Goal: Task Accomplishment & Management: Manage account settings

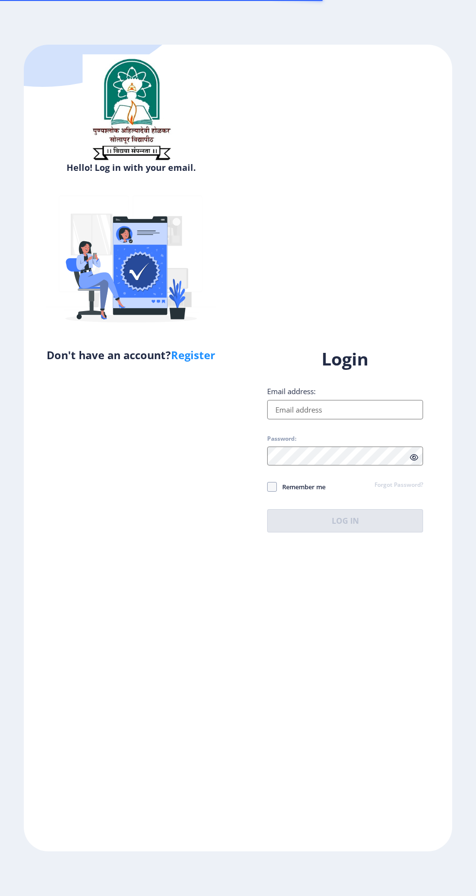
click at [351, 419] on input "Email address:" at bounding box center [345, 409] width 156 height 19
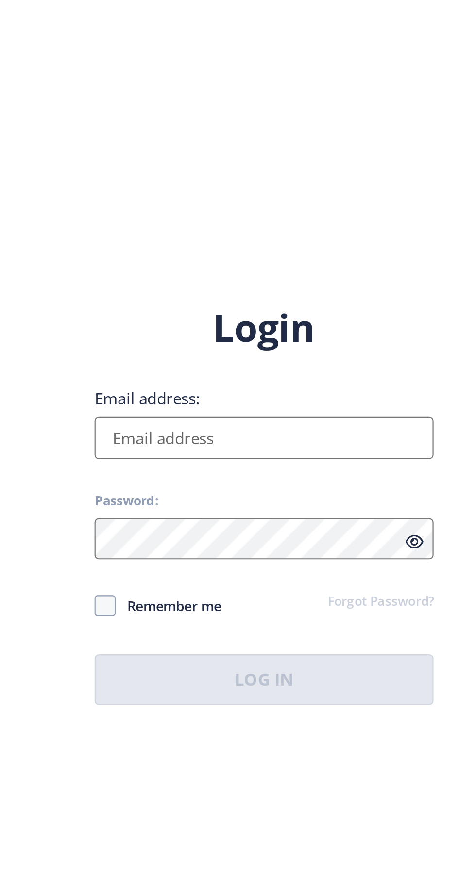
scroll to position [8, 0]
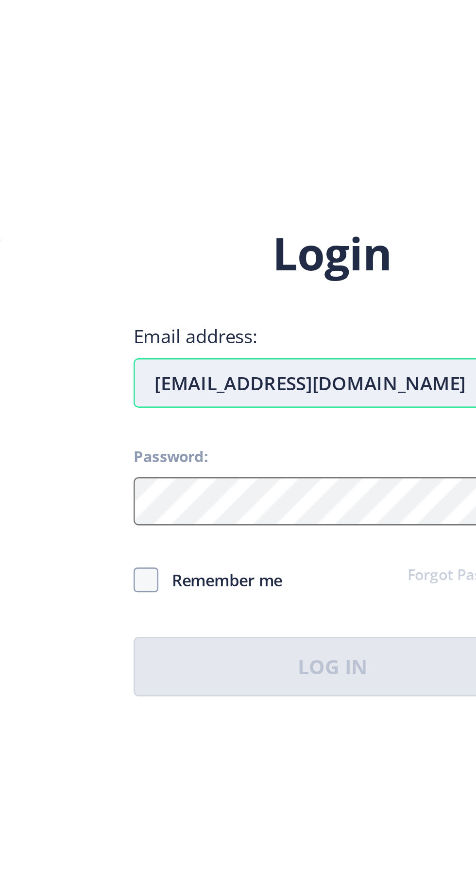
type input "[EMAIL_ADDRESS][DOMAIN_NAME]"
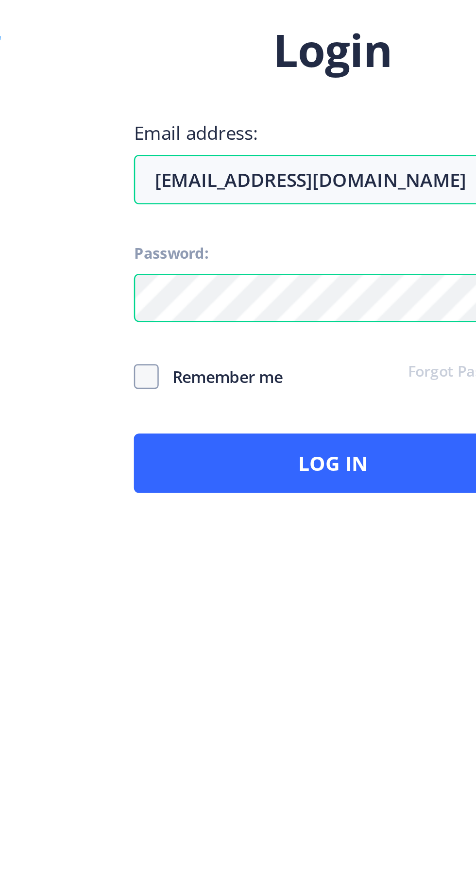
click at [306, 481] on span "Remember me" at bounding box center [301, 487] width 49 height 12
click at [282, 481] on span "Remember me" at bounding box center [301, 487] width 49 height 12
click at [312, 481] on span "Remember me" at bounding box center [301, 487] width 49 height 12
click at [308, 481] on span "Remember me" at bounding box center [301, 487] width 49 height 12
click at [267, 487] on input "Remember me" at bounding box center [267, 487] width 0 height 0
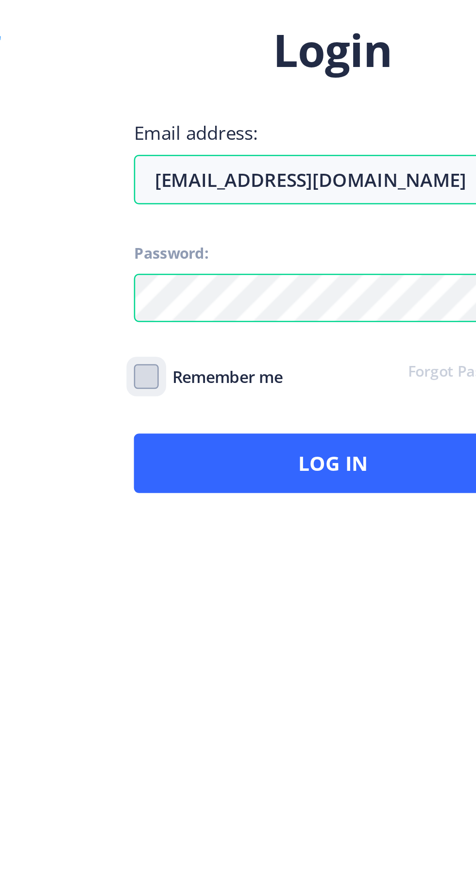
checkbox input "true"
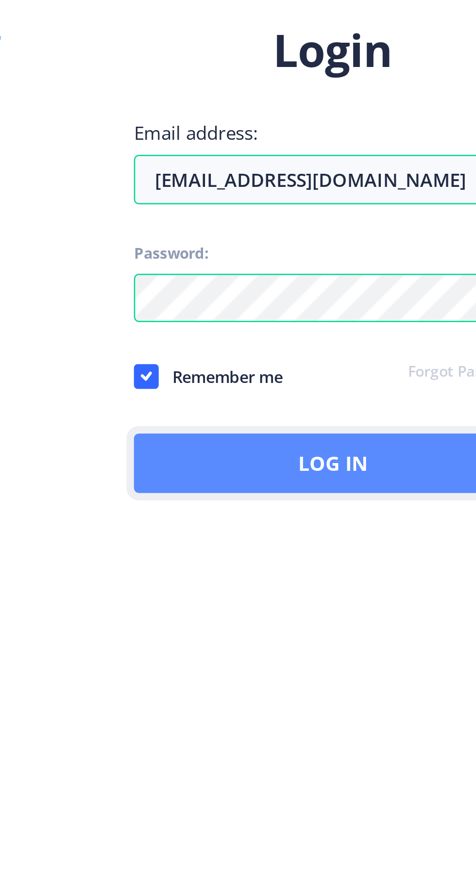
click at [369, 509] on button "Log In" at bounding box center [345, 520] width 156 height 23
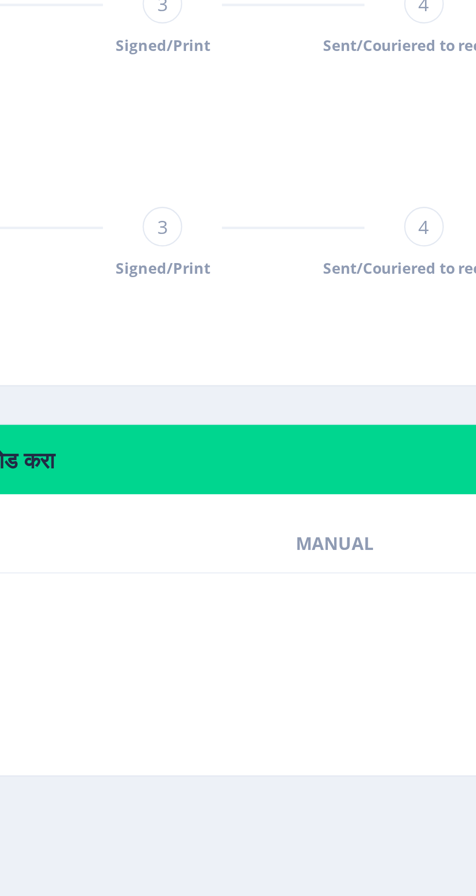
scroll to position [27, 0]
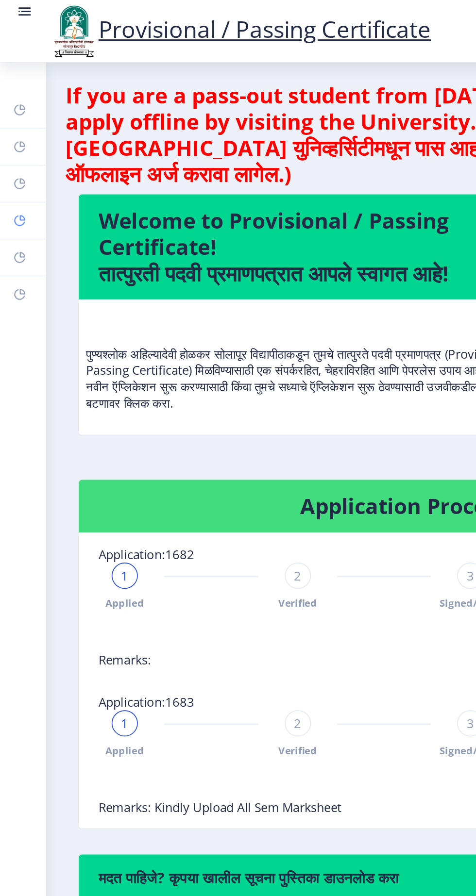
click at [16, 134] on rect at bounding box center [12, 131] width 8 height 8
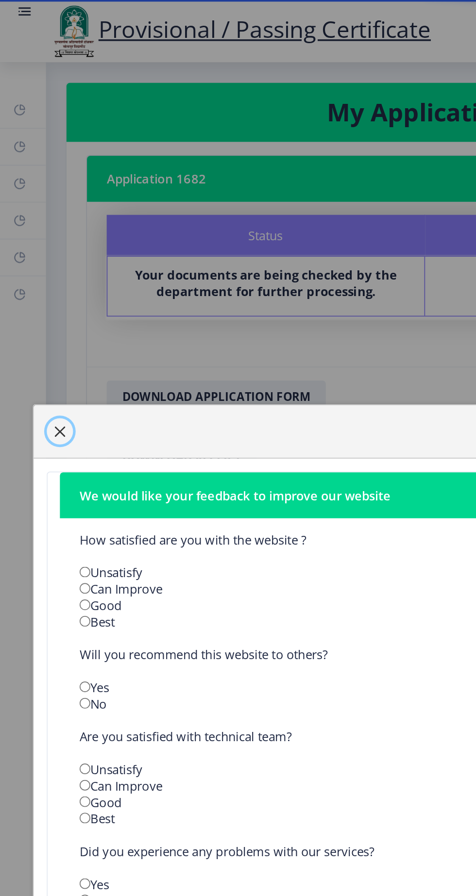
click at [39, 259] on span "button" at bounding box center [36, 255] width 8 height 8
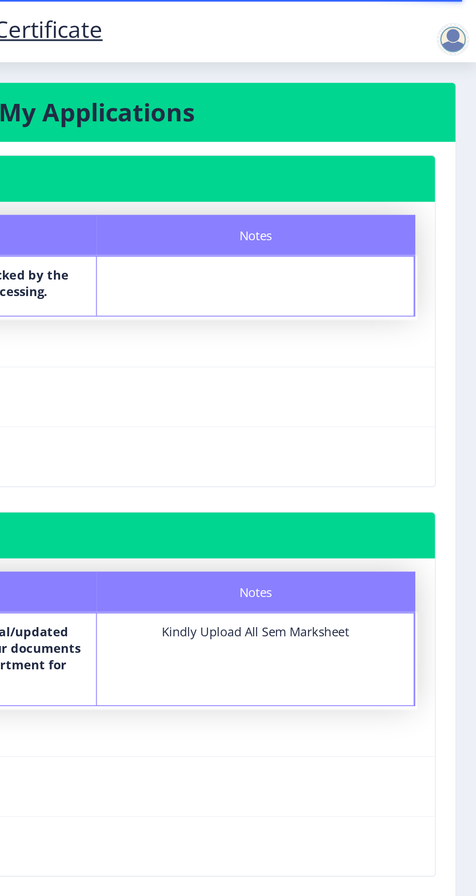
click at [465, 16] on div at bounding box center [461, 23] width 19 height 19
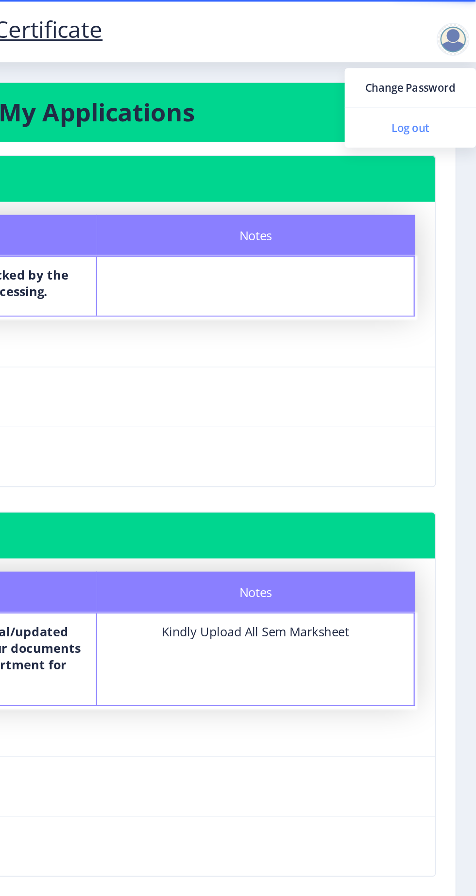
click at [447, 79] on span "Log out" at bounding box center [437, 76] width 62 height 12
